Goal: Task Accomplishment & Management: Manage account settings

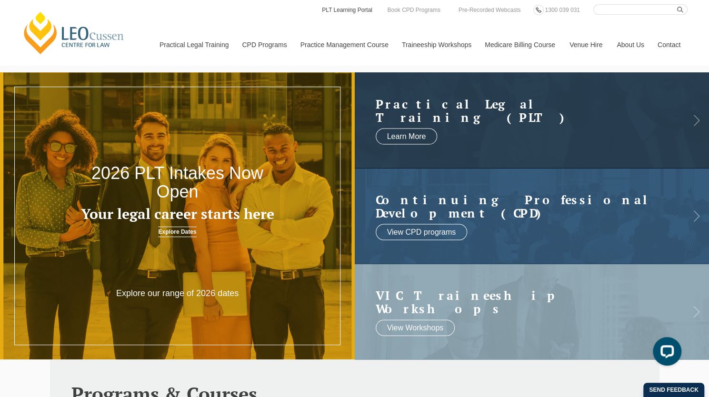
click at [346, 13] on link "PLT Learning Portal" at bounding box center [347, 10] width 52 height 10
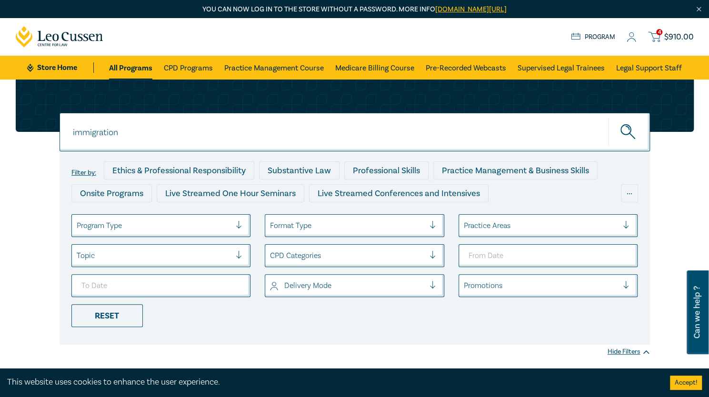
click at [601, 35] on link "Program" at bounding box center [593, 37] width 44 height 10
click at [123, 64] on link "All Programs" at bounding box center [130, 68] width 43 height 24
click at [181, 66] on link "CPD Programs" at bounding box center [188, 68] width 49 height 24
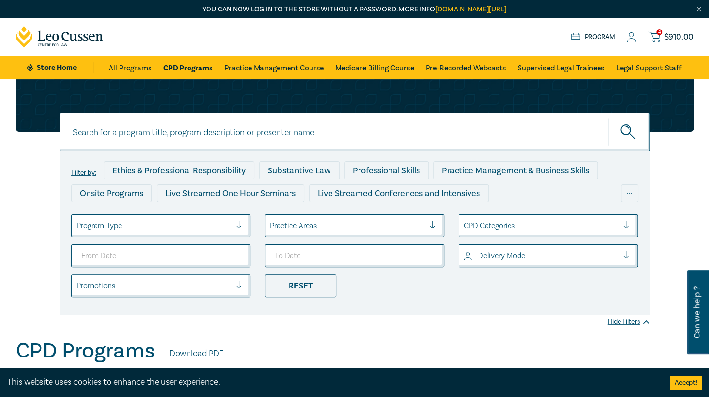
click at [290, 68] on link "Practice Management Course" at bounding box center [274, 68] width 100 height 24
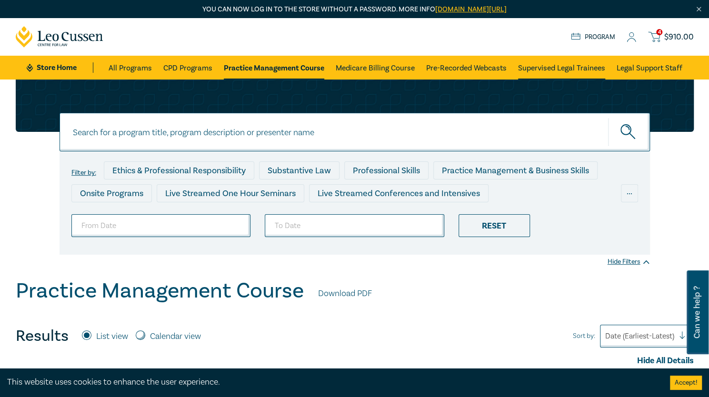
click at [555, 68] on link "Supervised Legal Trainees" at bounding box center [561, 68] width 87 height 24
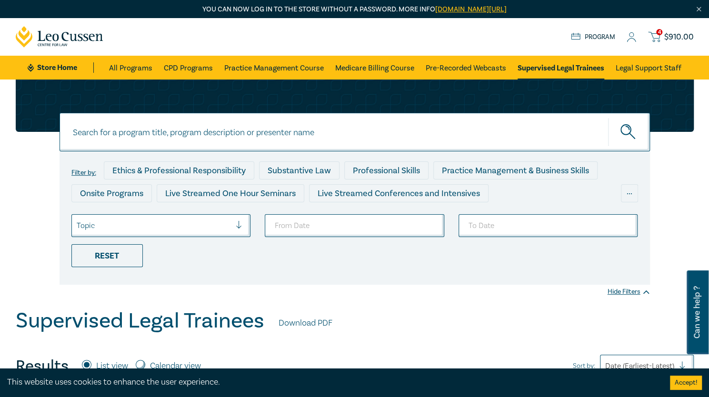
click at [631, 41] on icon at bounding box center [632, 37] width 10 height 10
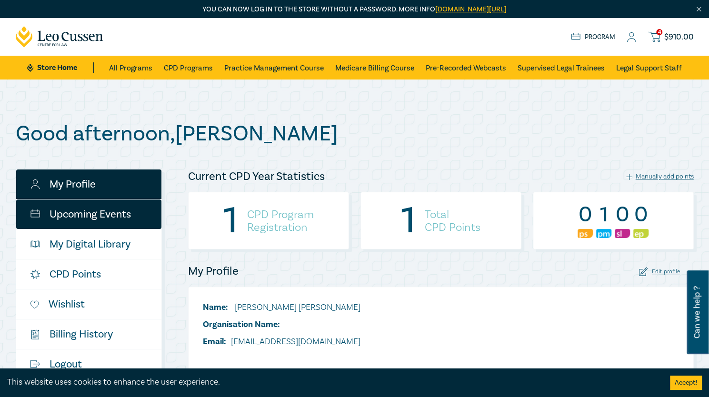
click at [96, 215] on link "Upcoming Events" at bounding box center [88, 214] width 145 height 30
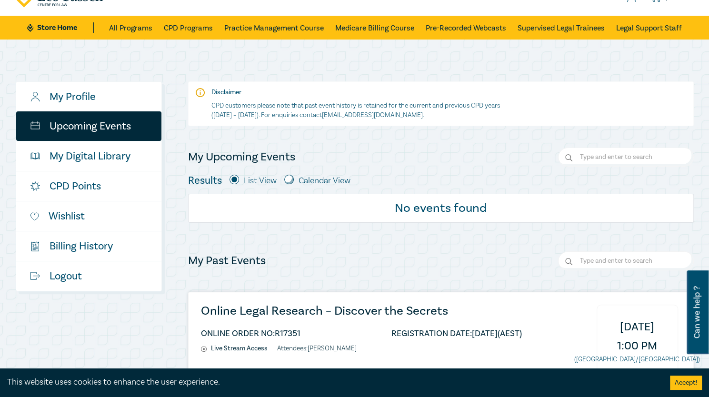
scroll to position [40, 0]
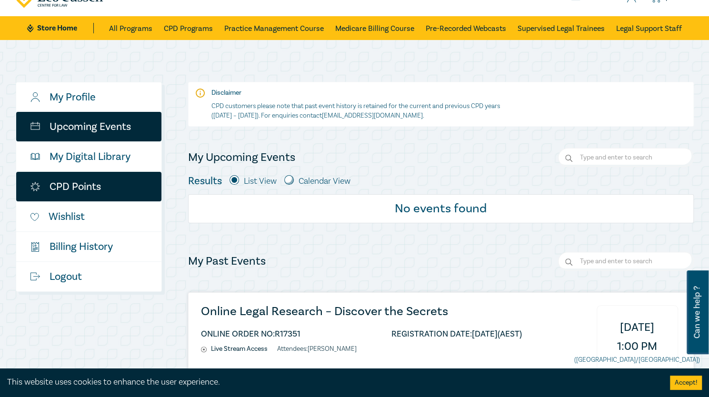
click at [94, 186] on link "CPD Points" at bounding box center [88, 187] width 145 height 30
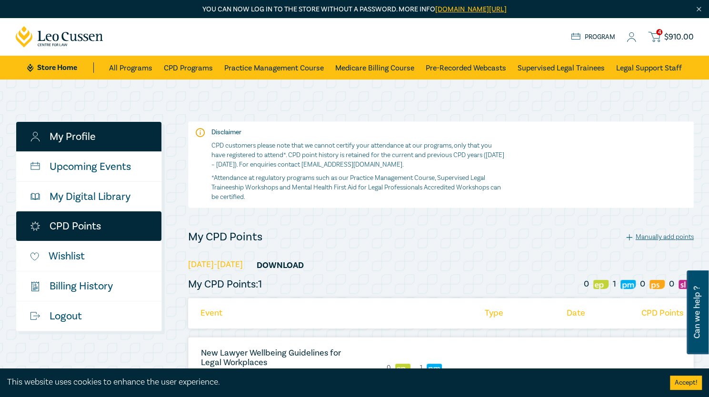
click at [77, 139] on link "My Profile" at bounding box center [88, 137] width 145 height 30
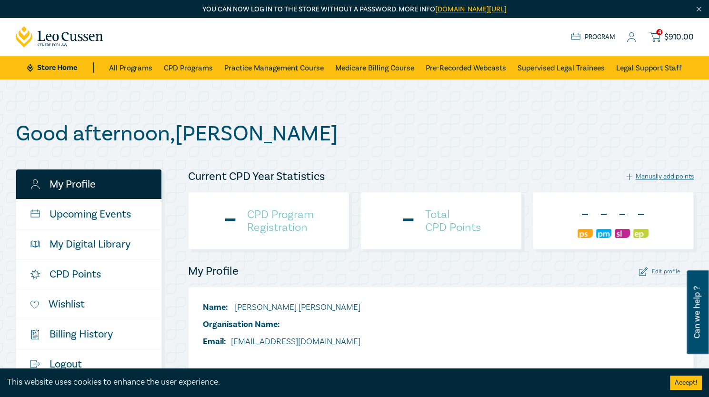
checkbox input "true"
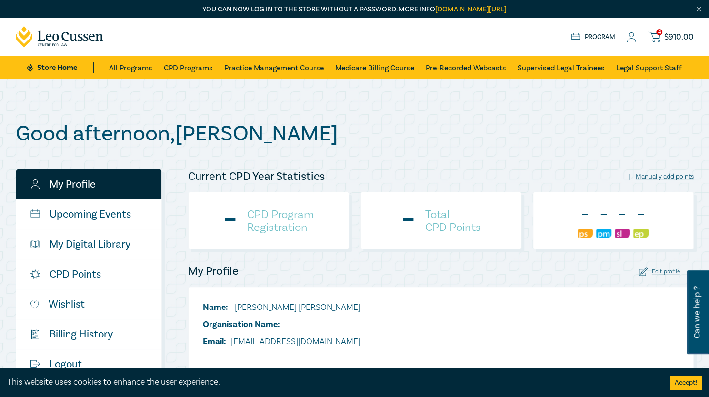
checkbox input "true"
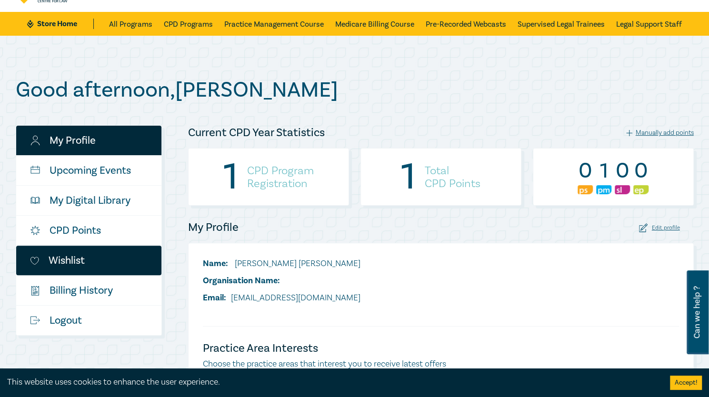
scroll to position [45, 0]
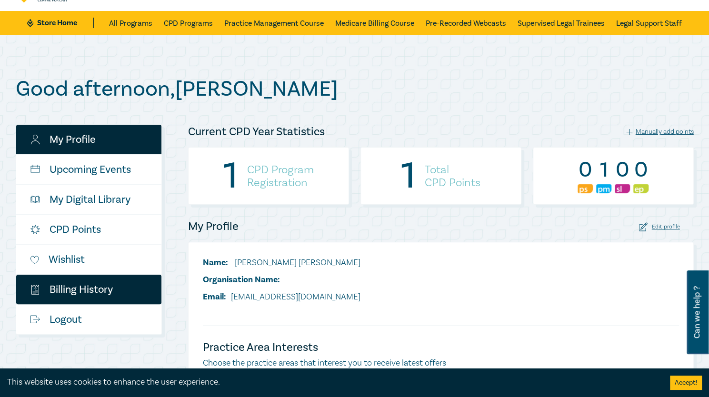
click at [81, 294] on link "$ Billing History" at bounding box center [88, 290] width 145 height 30
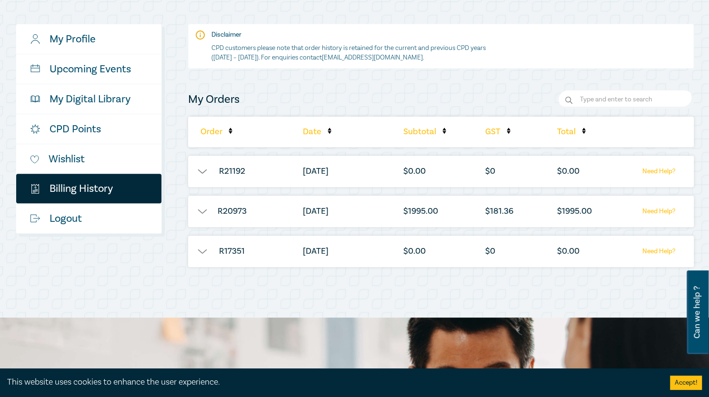
scroll to position [146, 0]
click at [203, 210] on button "button" at bounding box center [202, 211] width 29 height 10
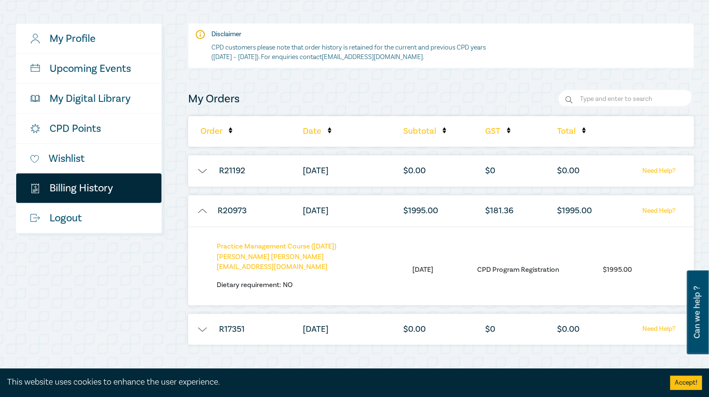
click at [237, 253] on p "Practice Management Course ([DATE]) [PERSON_NAME] [PERSON_NAME][EMAIL_ADDRESS][…" at bounding box center [293, 256] width 152 height 31
click at [227, 245] on link "Practice Management Course ([DATE])" at bounding box center [276, 246] width 119 height 9
